Goal: Task Accomplishment & Management: Use online tool/utility

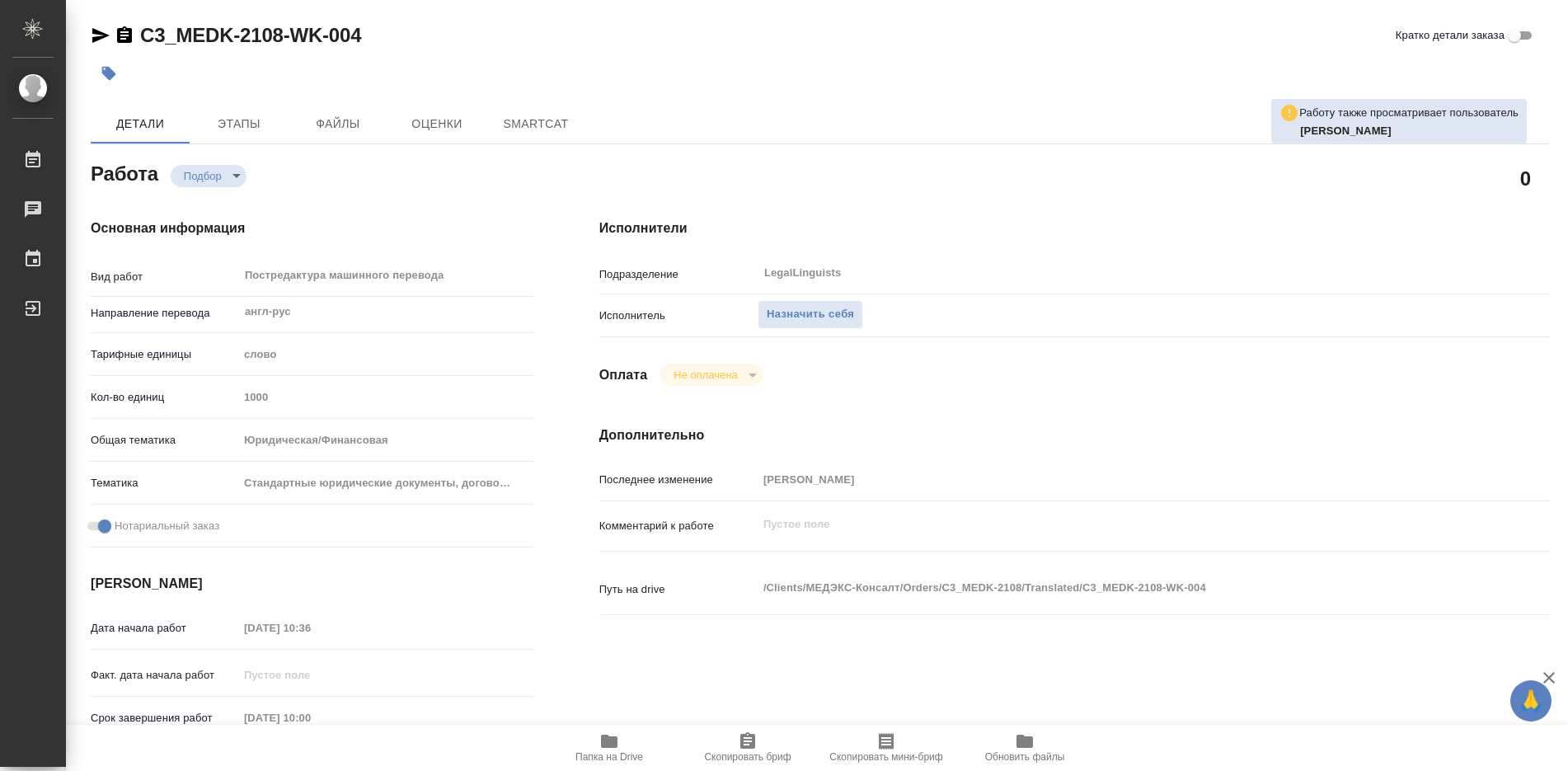
type textarea "x"
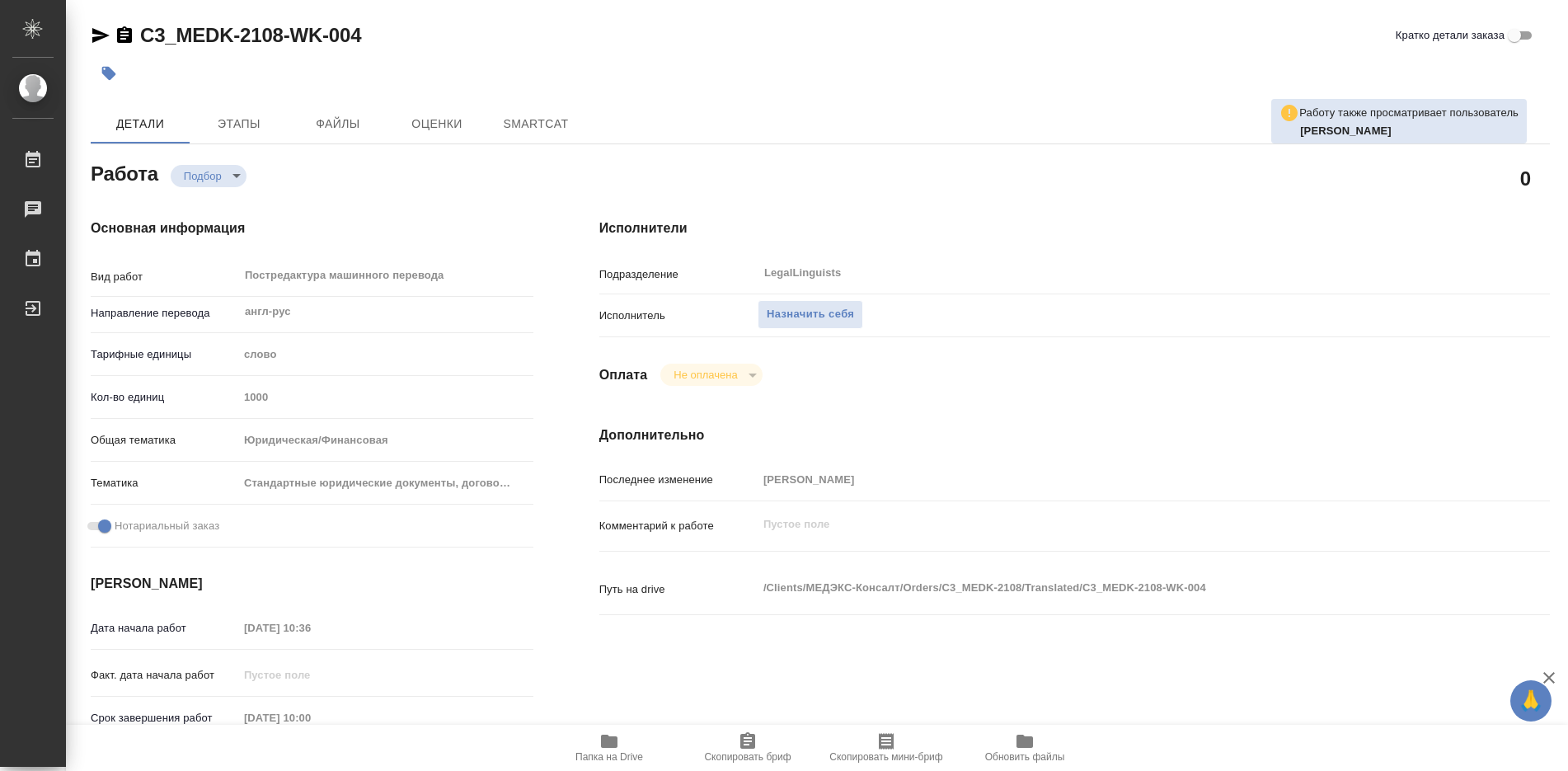
type textarea "x"
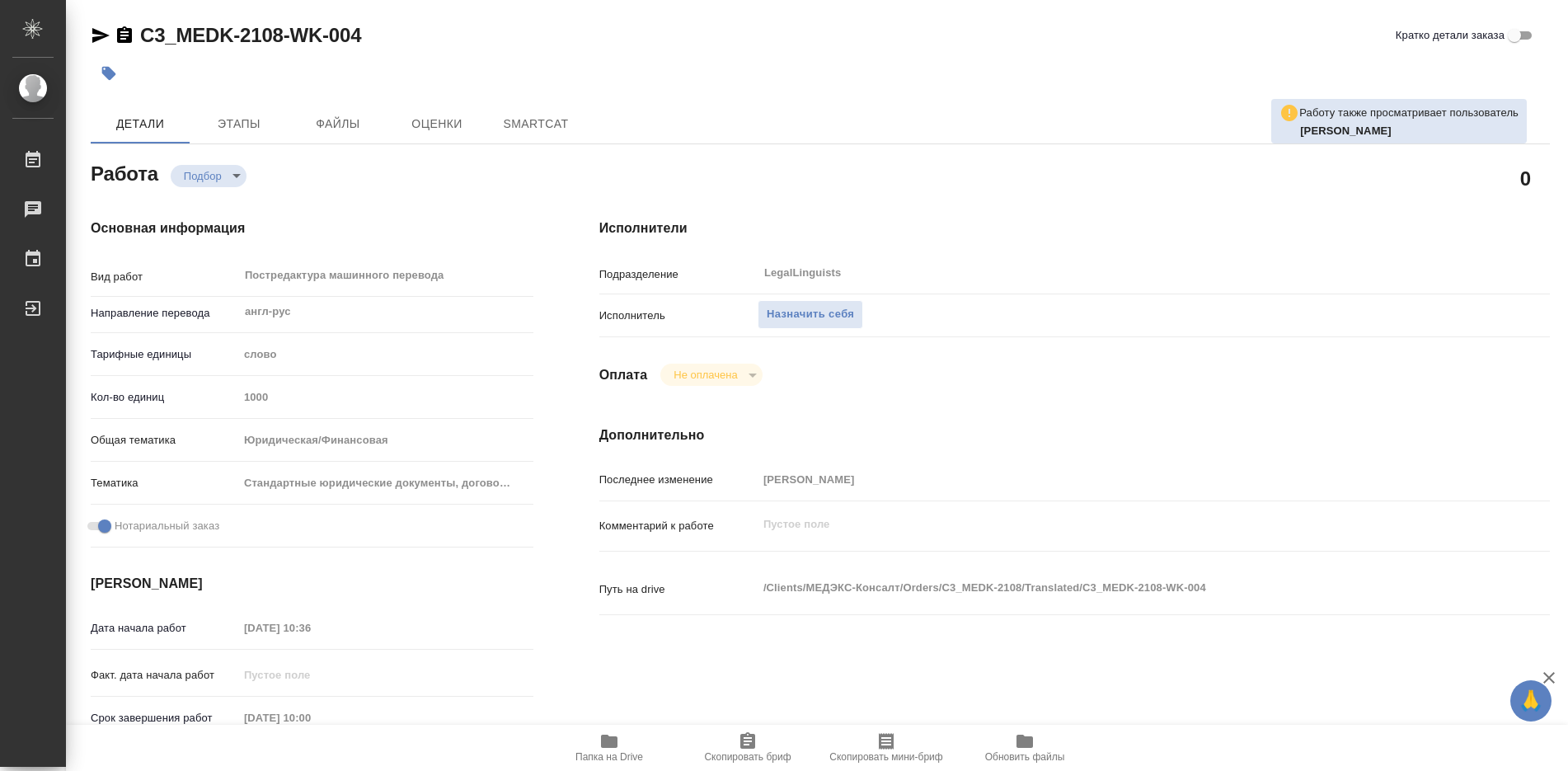
type textarea "x"
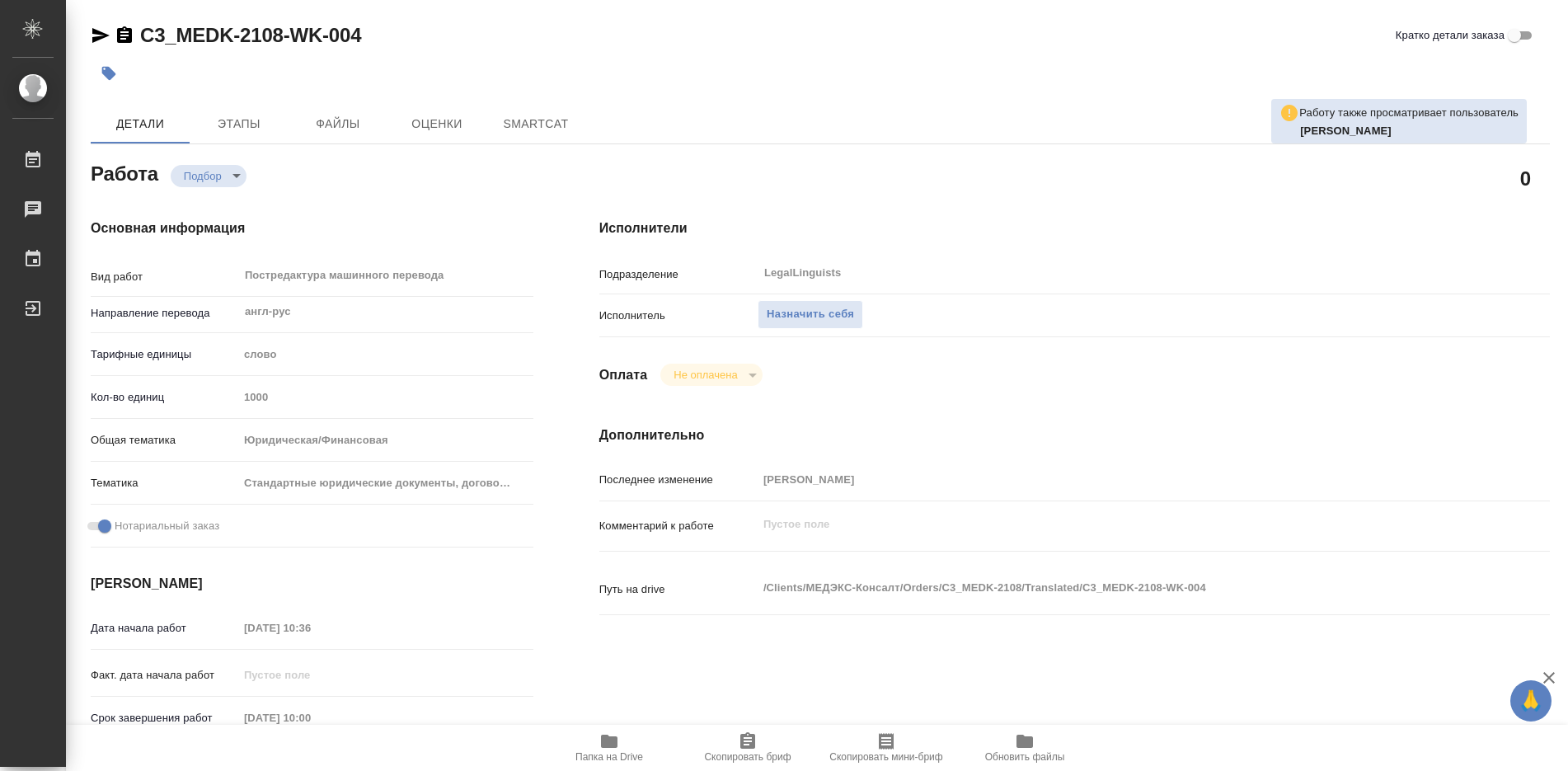
type textarea "x"
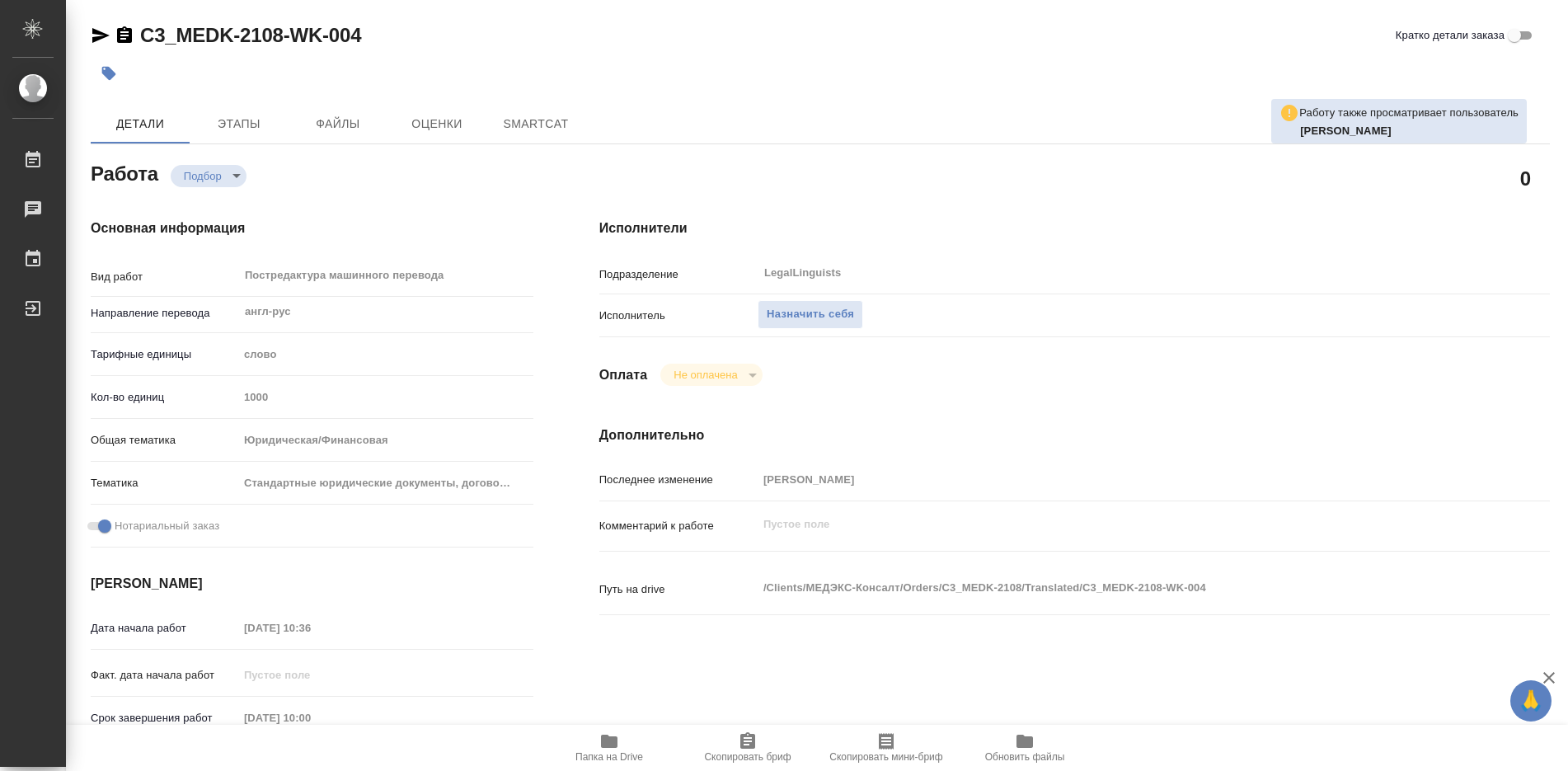
type textarea "x"
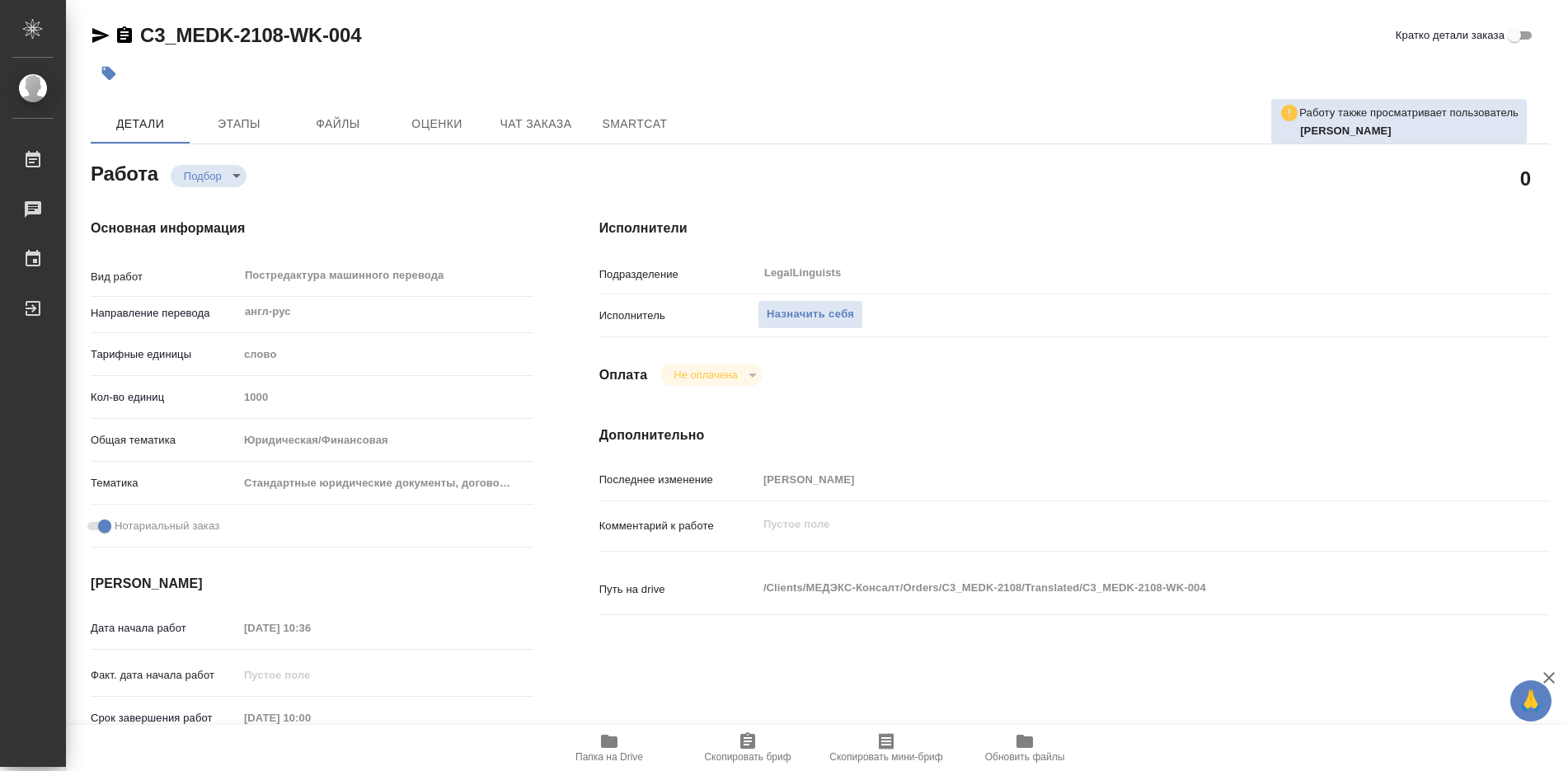
type textarea "x"
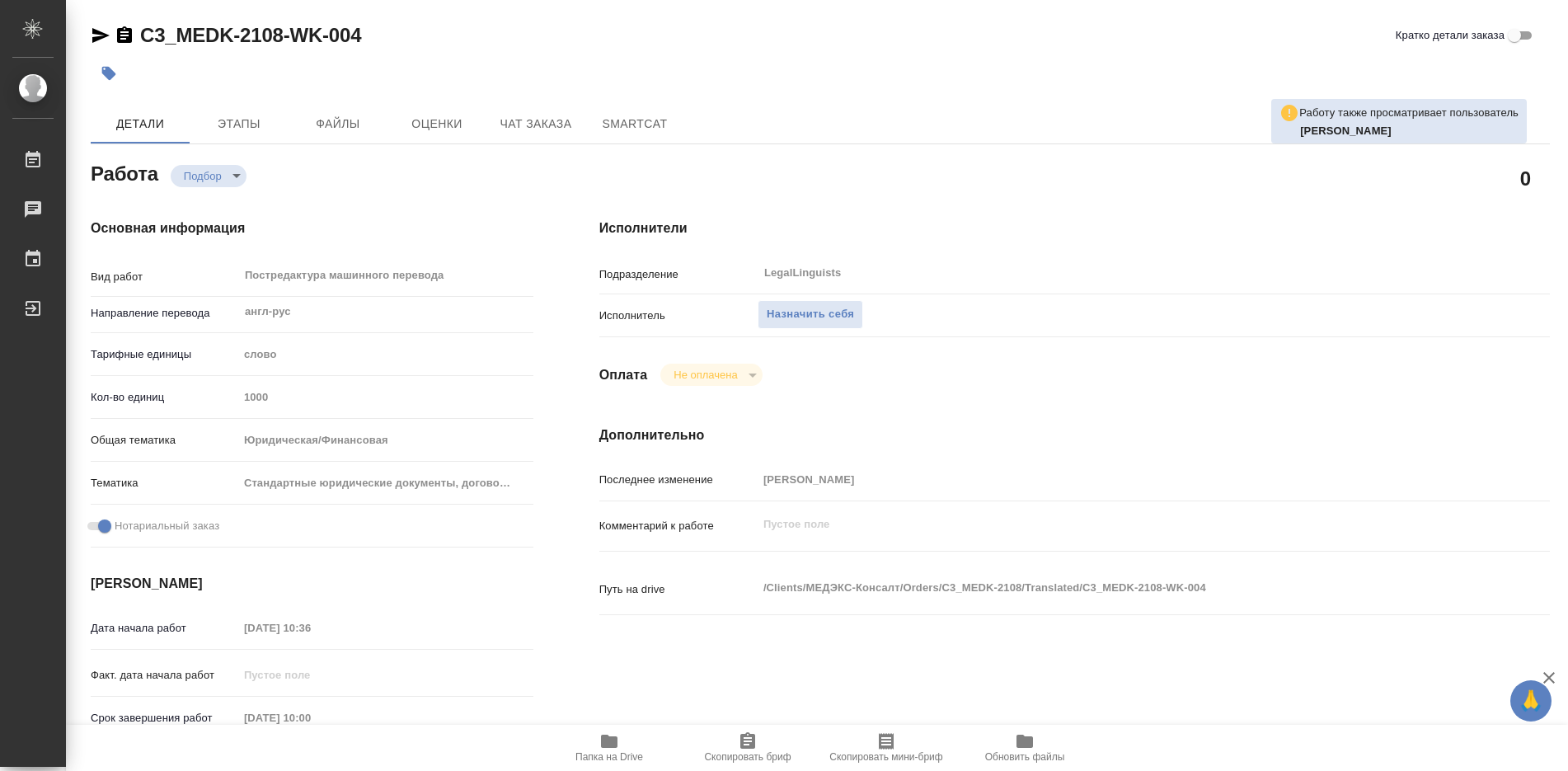
click at [619, 748] on icon "button" at bounding box center [609, 741] width 20 height 20
type textarea "x"
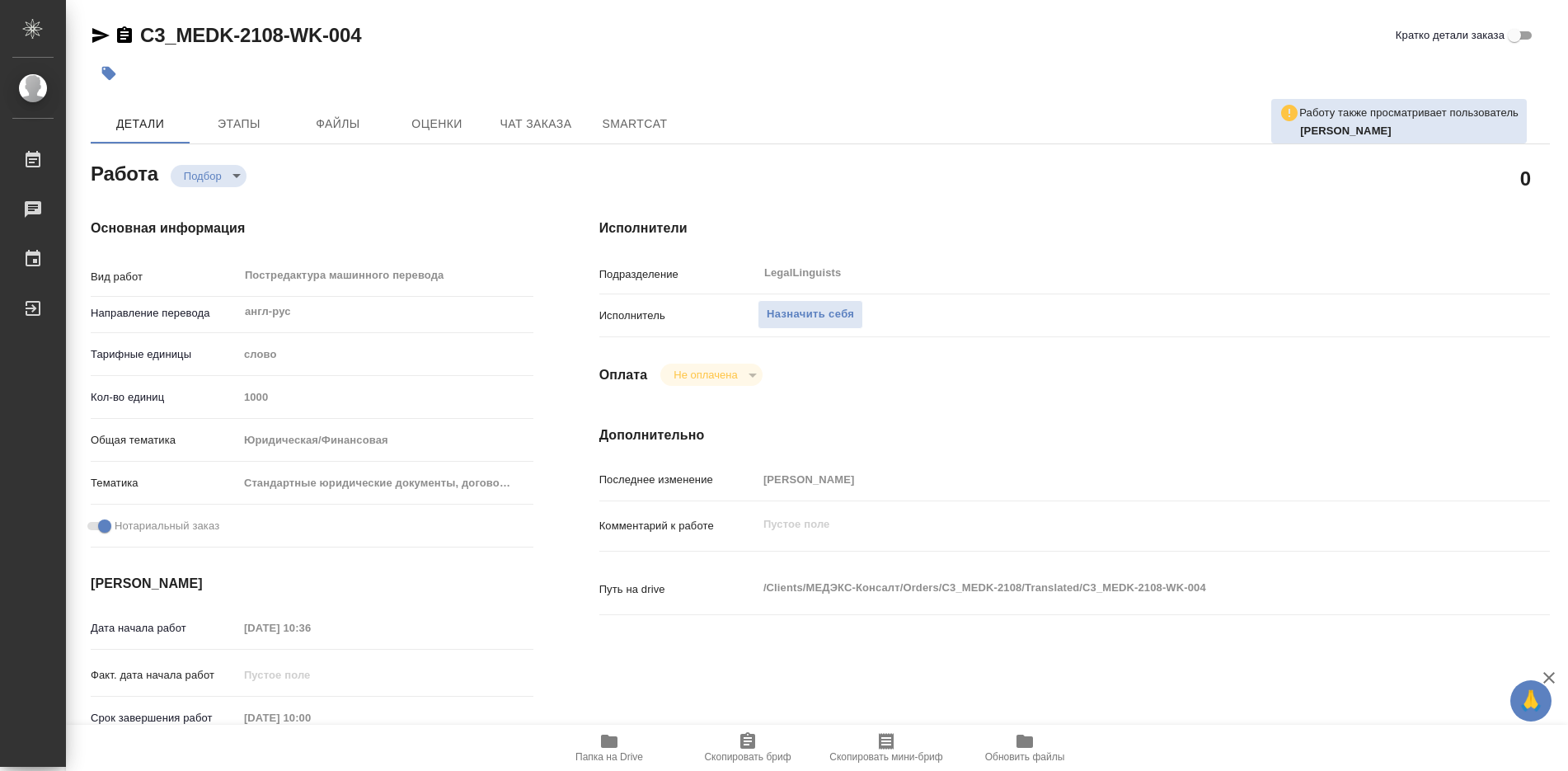
type textarea "x"
click at [619, 748] on icon "button" at bounding box center [609, 741] width 20 height 20
